Goal: Find contact information: Find contact information

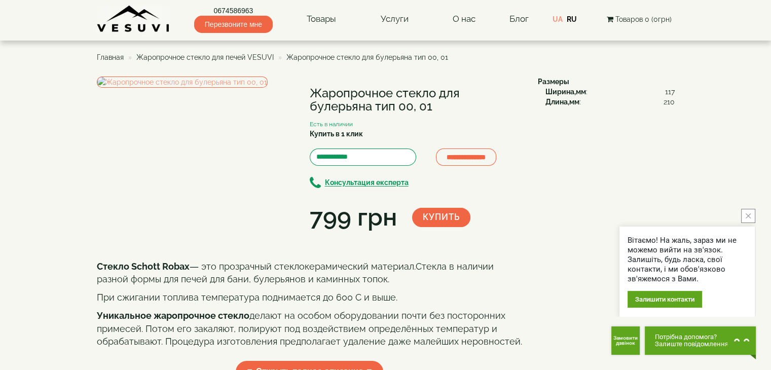
click at [209, 58] on span "Жаропрочное стекло для печей VESUVI" at bounding box center [204, 57] width 137 height 8
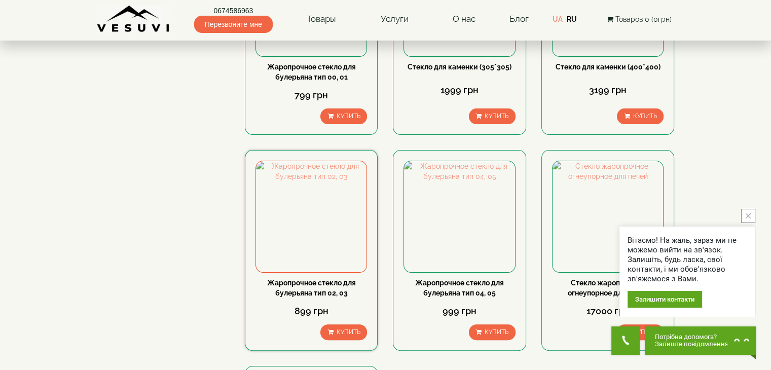
scroll to position [51, 0]
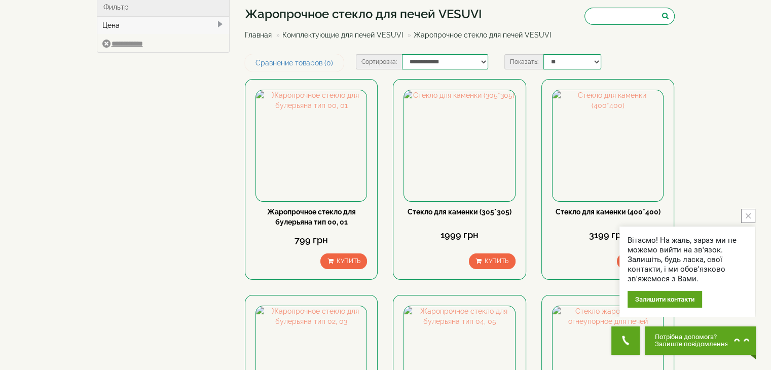
click at [746, 216] on icon "close button" at bounding box center [747, 215] width 5 height 5
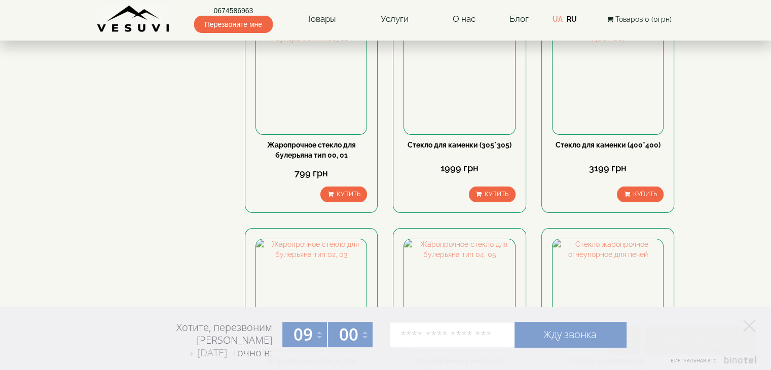
scroll to position [0, 0]
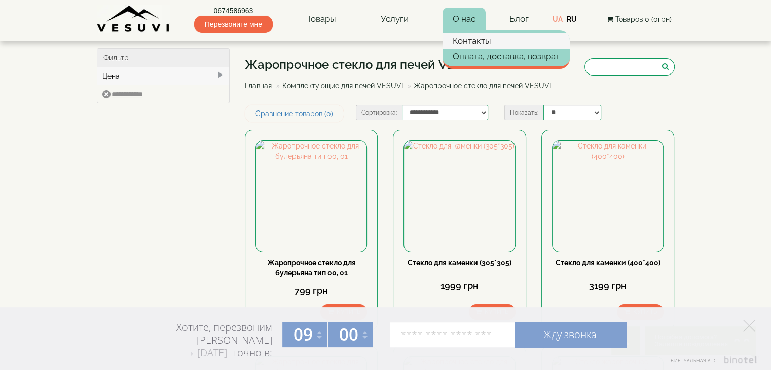
click at [463, 37] on link "Контакты" at bounding box center [505, 40] width 127 height 15
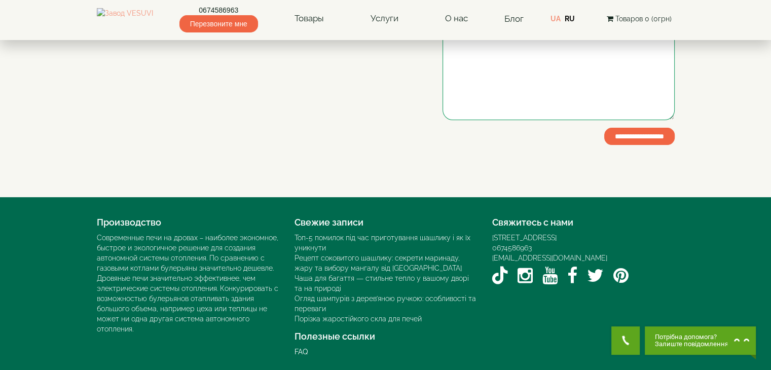
scroll to position [255, 0]
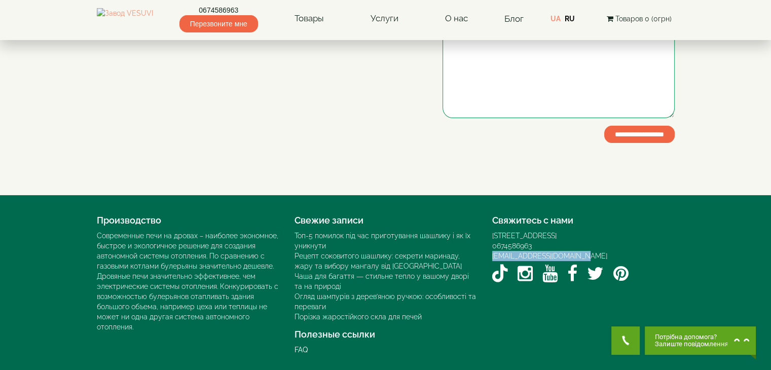
drag, startPoint x: 584, startPoint y: 254, endPoint x: 482, endPoint y: 254, distance: 101.8
click at [487, 253] on div "Свяжитесь с нами 02000, Украина, г. Киев, переулок Охотничий, 1Б 0674586963 inf…" at bounding box center [583, 248] width 198 height 76
copy link "[EMAIL_ADDRESS][DOMAIN_NAME]"
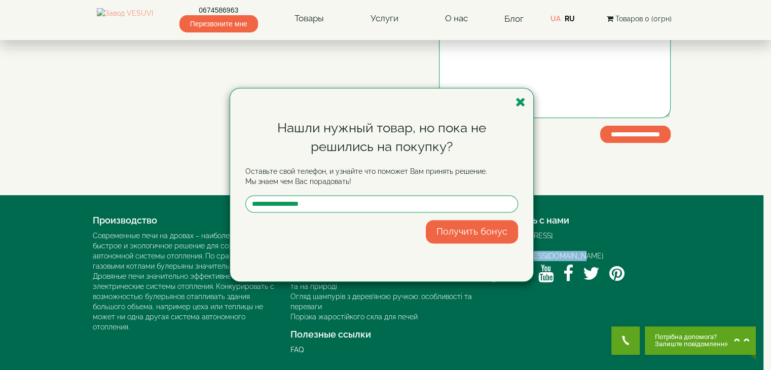
click at [519, 103] on icon "button" at bounding box center [520, 102] width 10 height 13
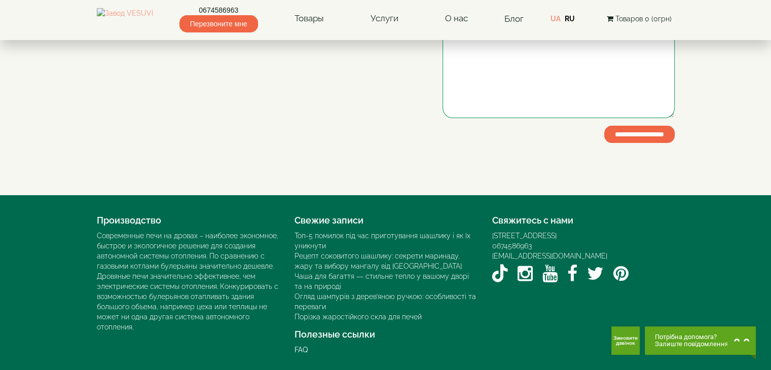
click at [509, 313] on div "Производство Современные печи на дровах – наиболее экономное, быстрое и экологи…" at bounding box center [385, 282] width 593 height 144
